Goal: Information Seeking & Learning: Learn about a topic

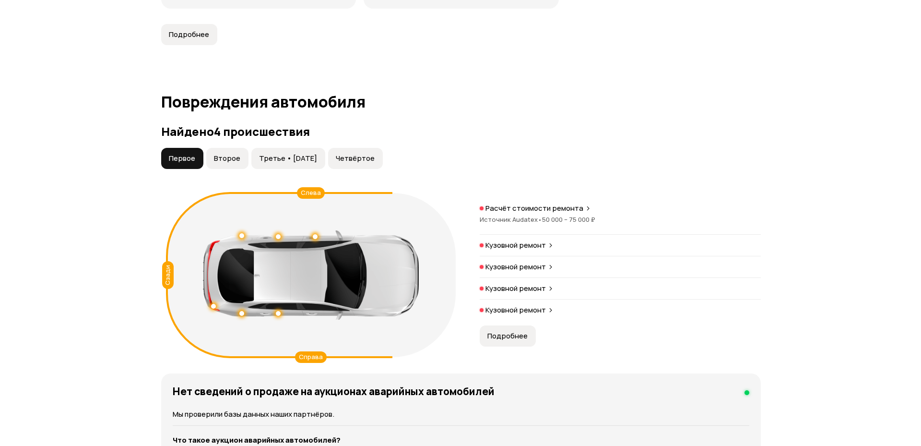
scroll to position [921, 0]
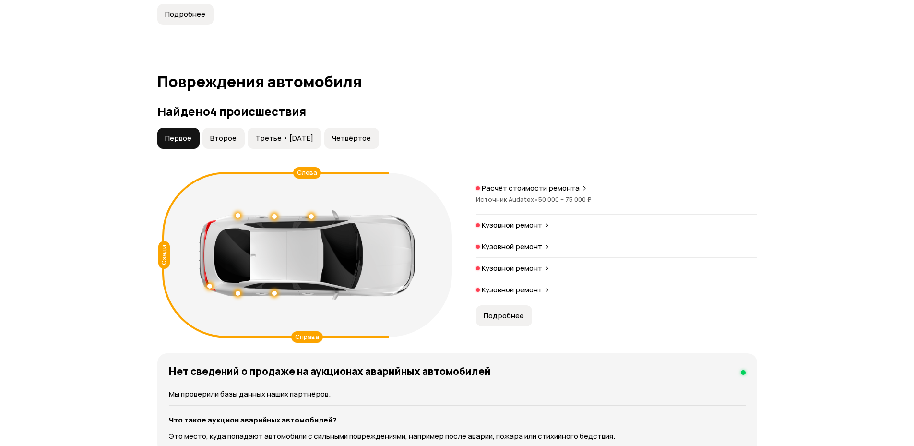
click at [530, 227] on p "Кузовной ремонт" at bounding box center [512, 225] width 60 height 10
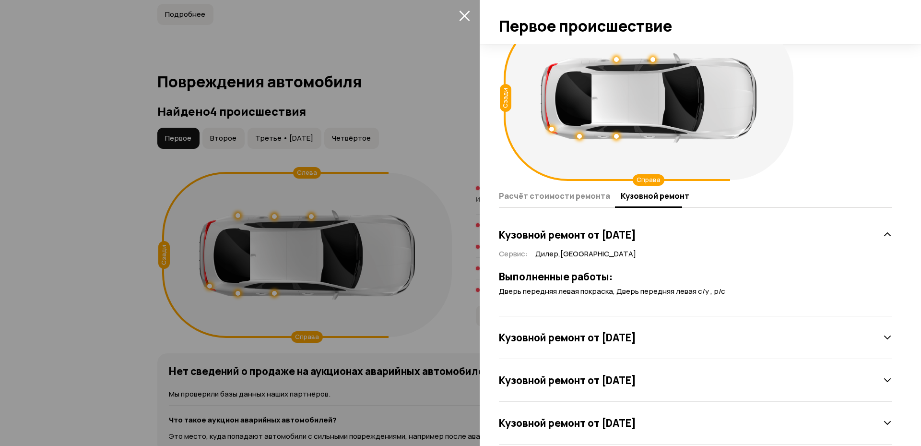
scroll to position [51, 0]
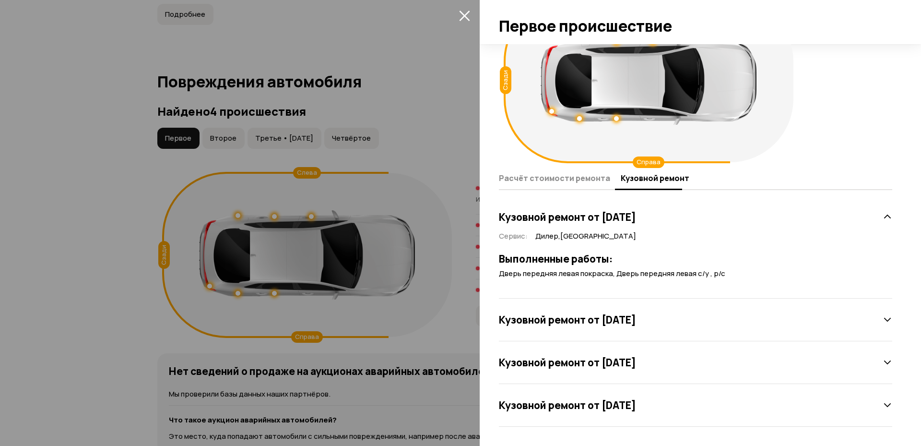
click at [883, 406] on icon at bounding box center [888, 405] width 10 height 10
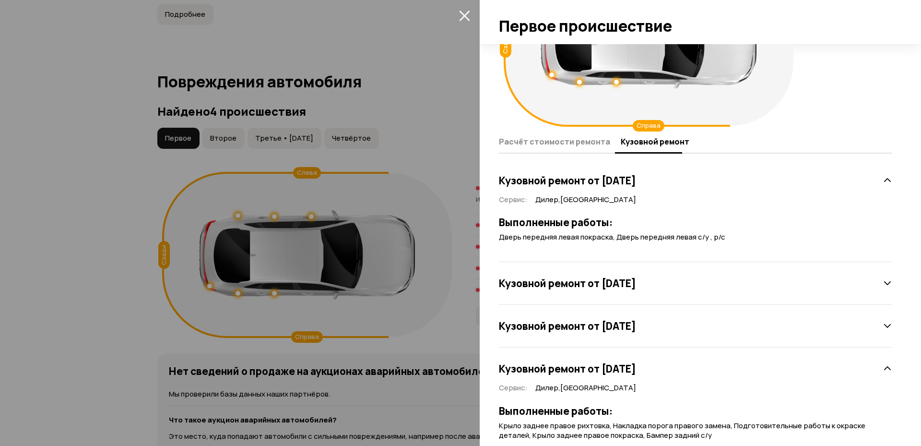
scroll to position [121, 0]
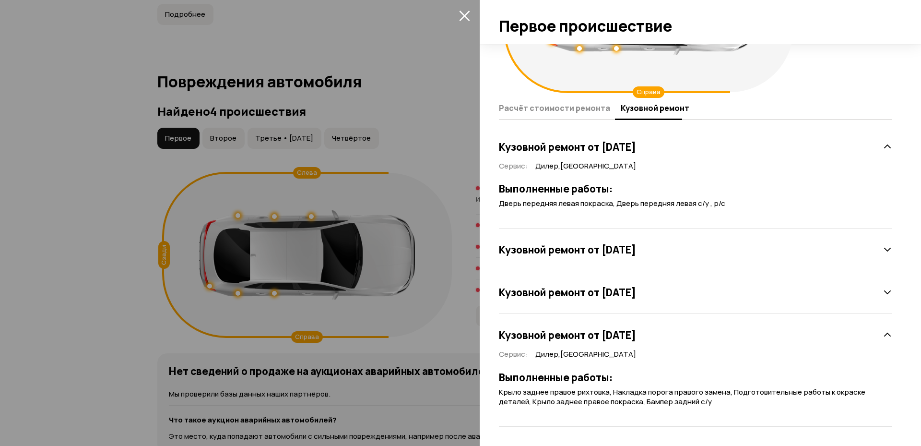
click at [883, 291] on icon at bounding box center [888, 292] width 10 height 10
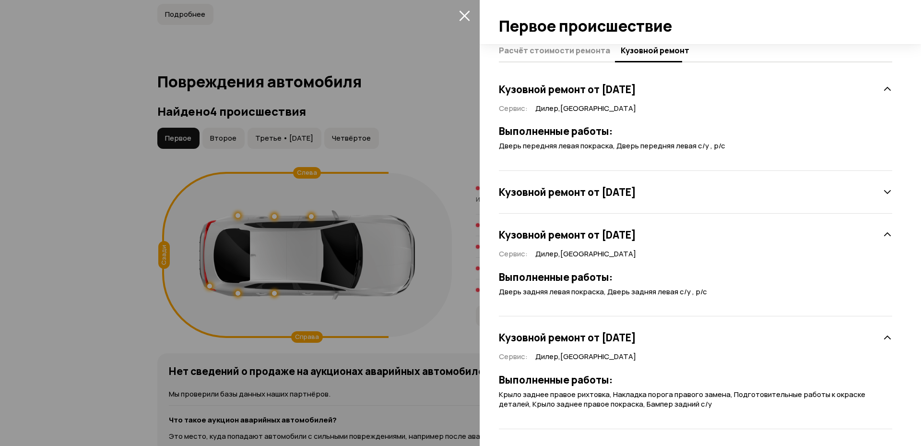
scroll to position [181, 0]
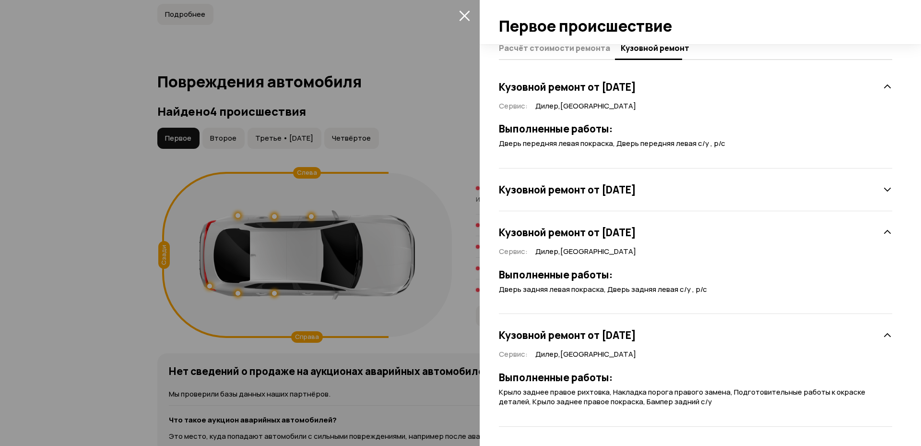
click at [883, 189] on icon at bounding box center [888, 190] width 10 height 10
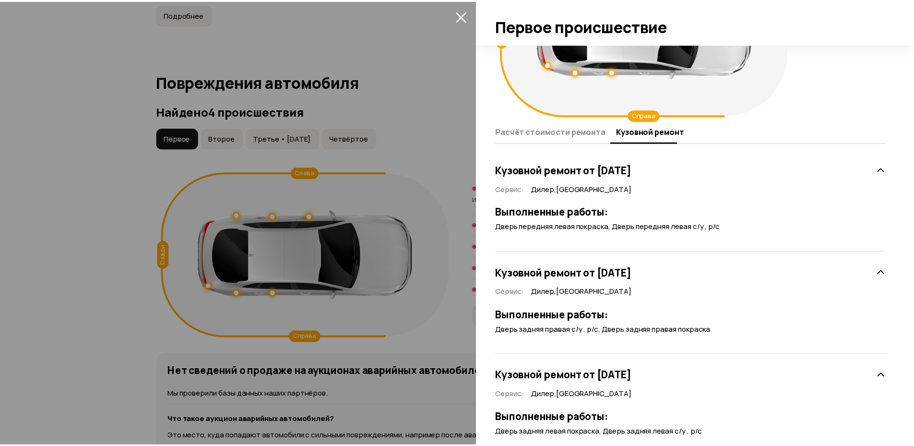
scroll to position [8, 0]
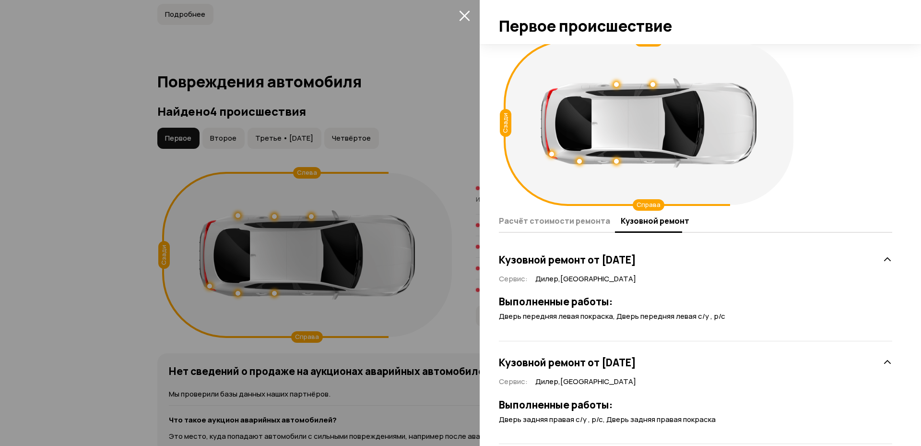
click at [459, 13] on icon "закрыть" at bounding box center [464, 15] width 11 height 11
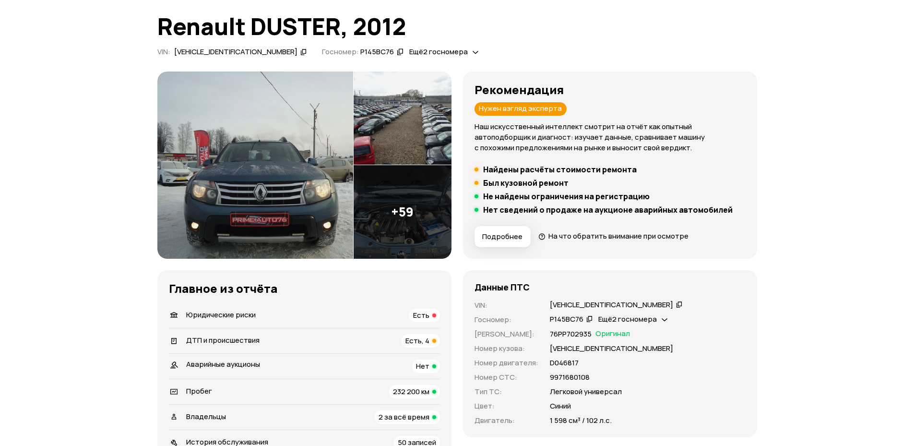
scroll to position [230, 0]
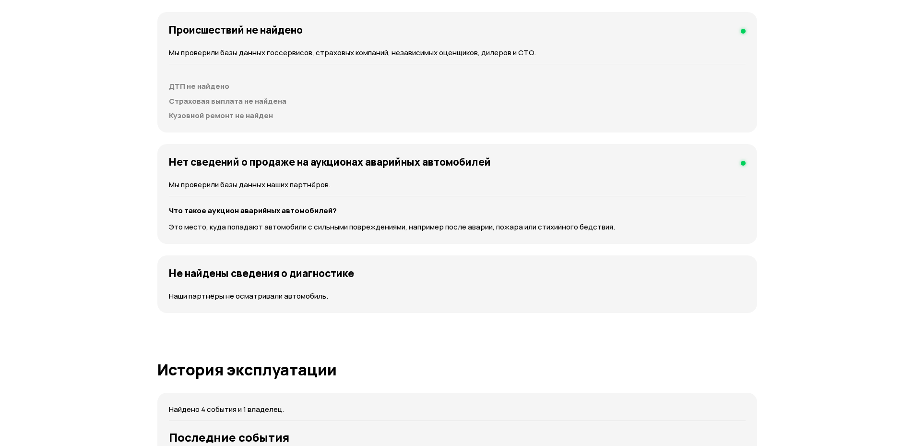
scroll to position [1094, 0]
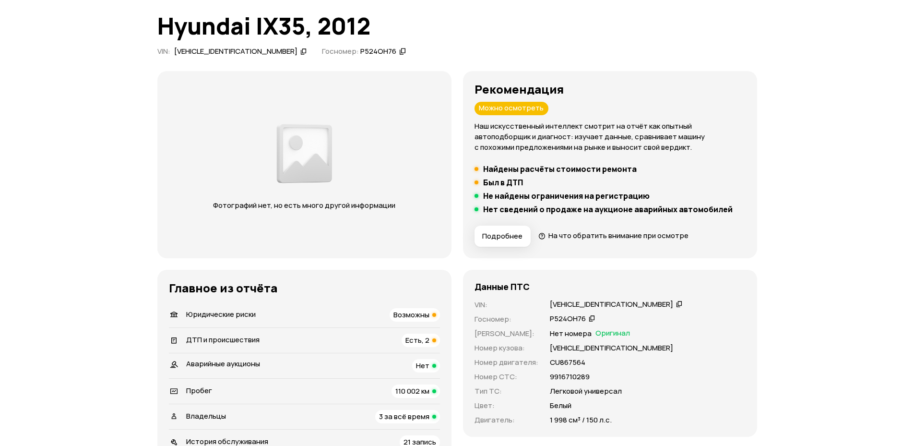
scroll to position [115, 0]
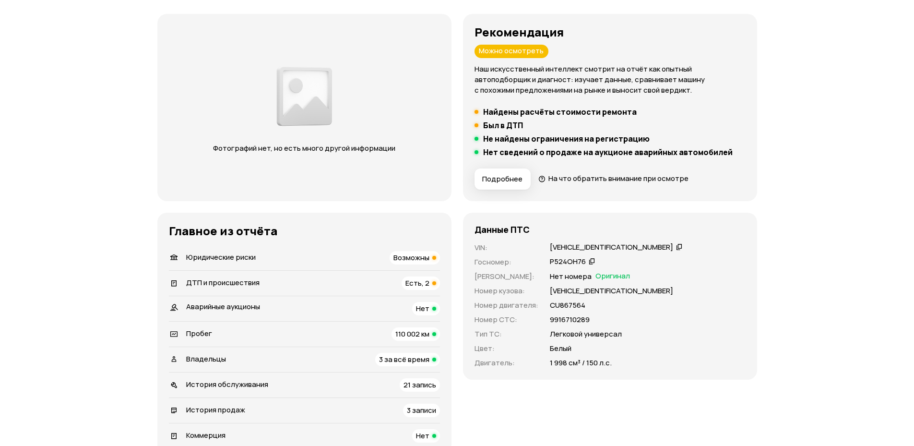
click at [409, 259] on span "Возможны" at bounding box center [411, 257] width 36 height 10
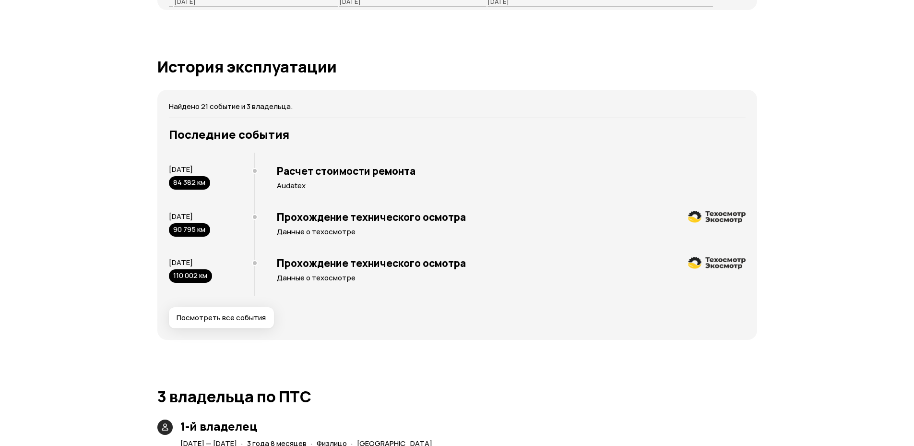
scroll to position [1381, 0]
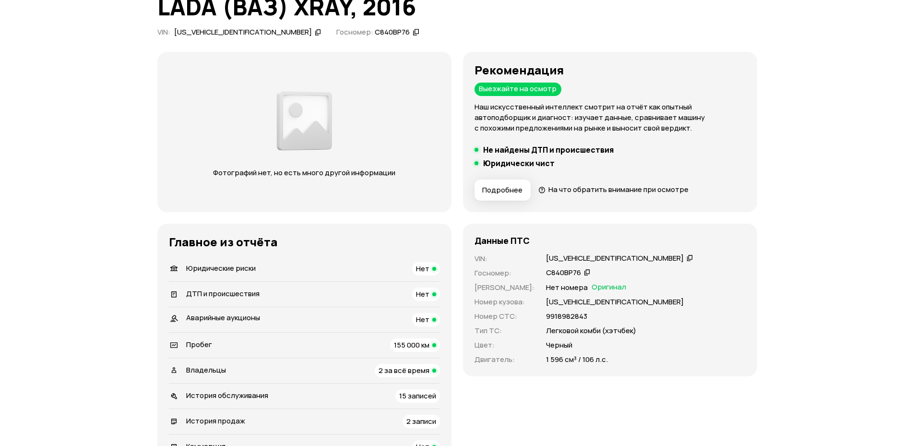
scroll to position [58, 0]
